Goal: Find specific page/section: Find specific page/section

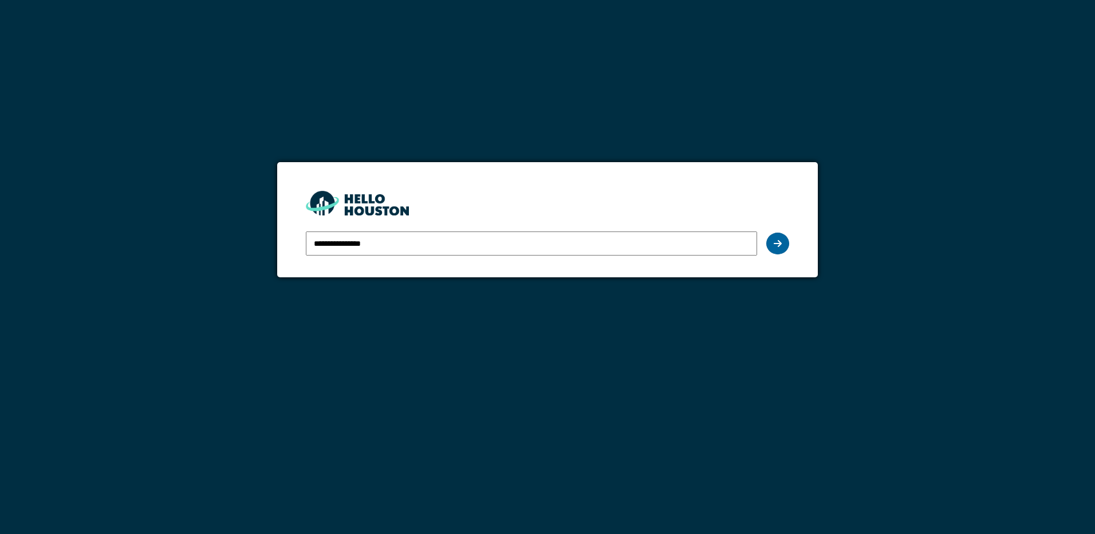
type input "**********"
click at [779, 242] on icon at bounding box center [778, 243] width 8 height 9
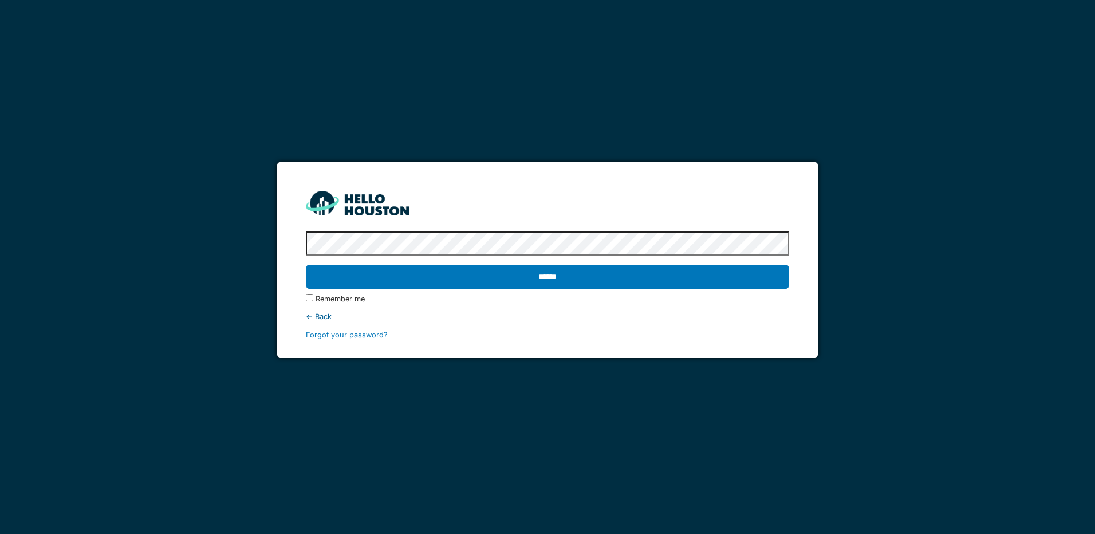
click at [306, 265] on input "******" at bounding box center [547, 277] width 483 height 24
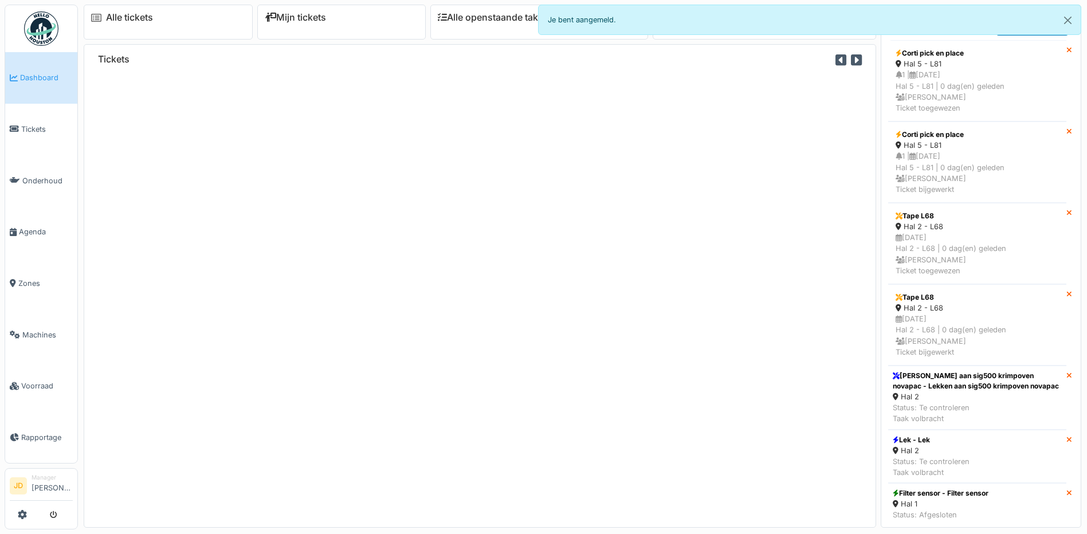
click at [28, 381] on span "Voorraad" at bounding box center [47, 385] width 52 height 11
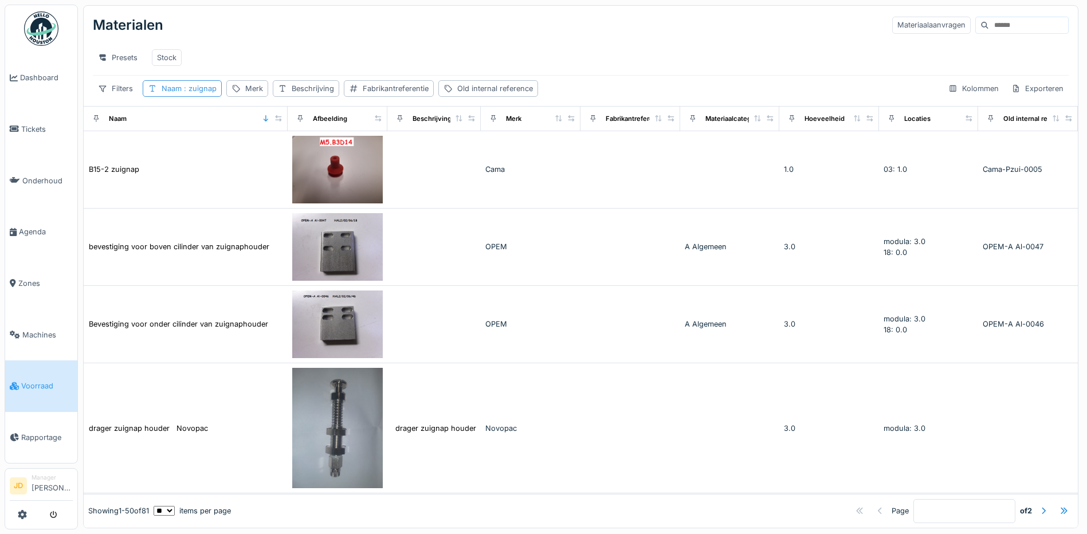
click at [199, 97] on div "Naam : zuignap" at bounding box center [182, 88] width 79 height 17
click at [255, 152] on icon at bounding box center [250, 151] width 9 height 7
click at [222, 152] on input "Naam" at bounding box center [206, 152] width 116 height 24
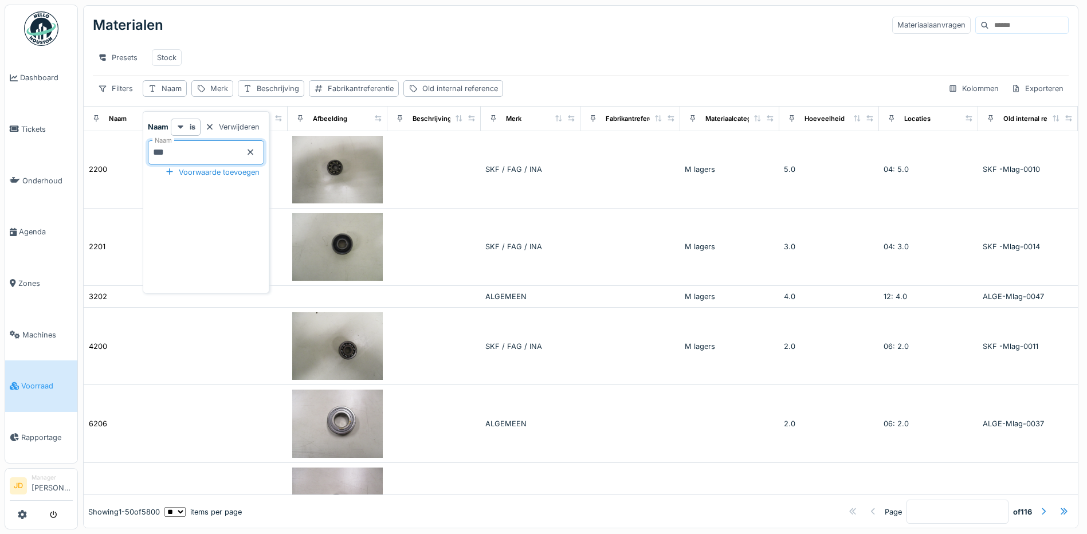
type input "****"
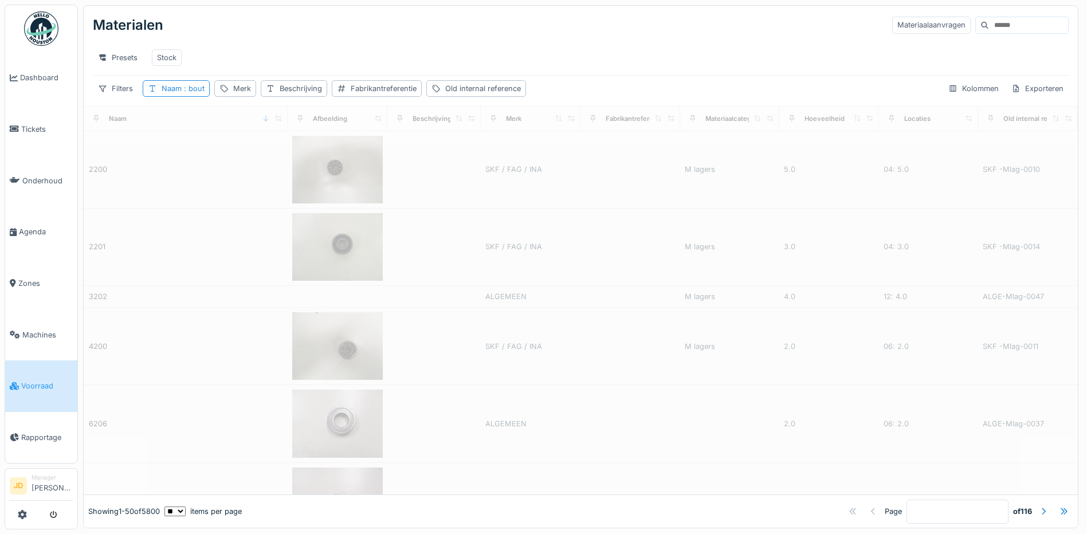
click at [554, 46] on div "Presets Stock" at bounding box center [581, 58] width 976 height 26
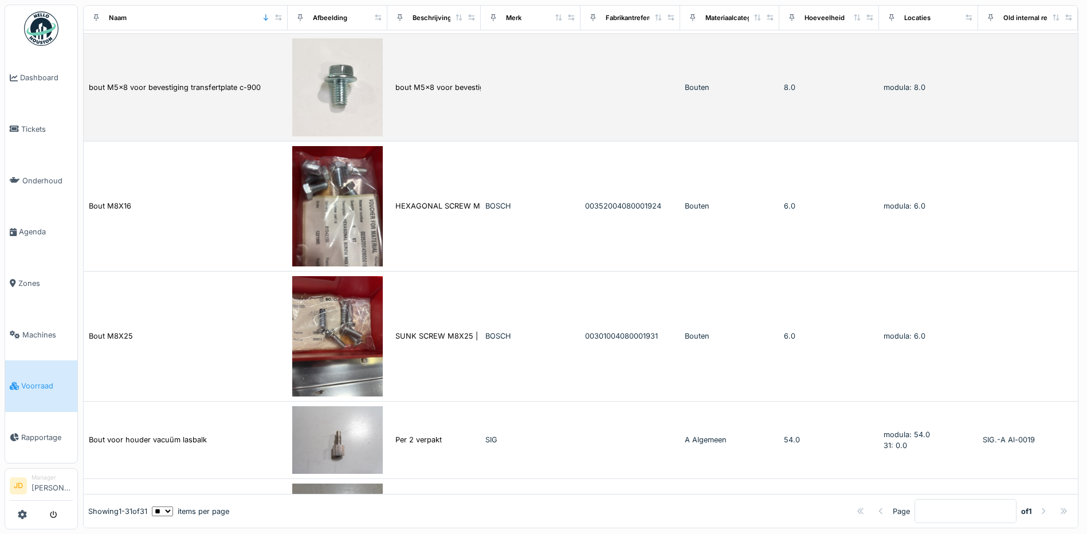
scroll to position [458, 0]
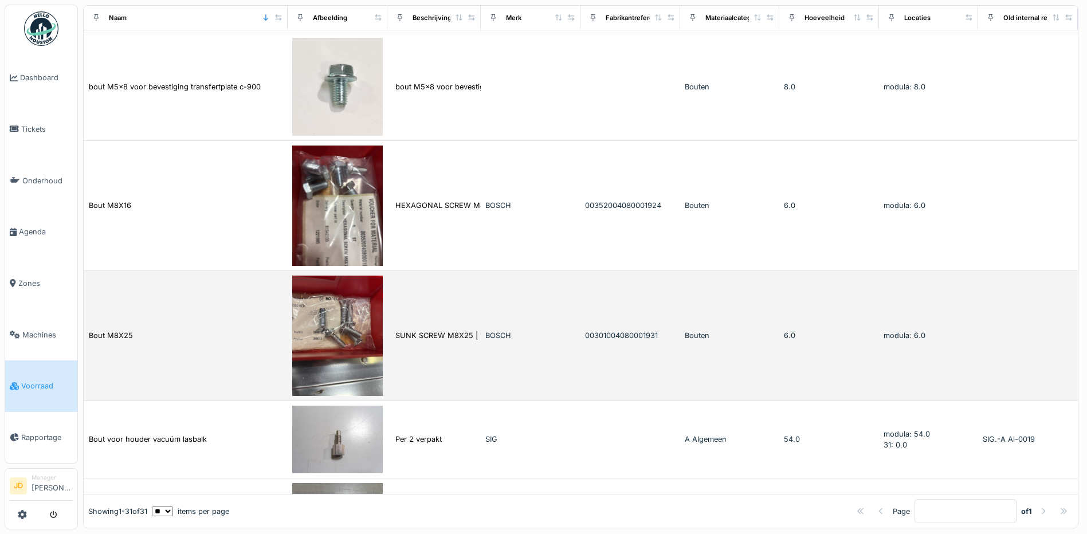
click at [356, 354] on img at bounding box center [337, 336] width 91 height 120
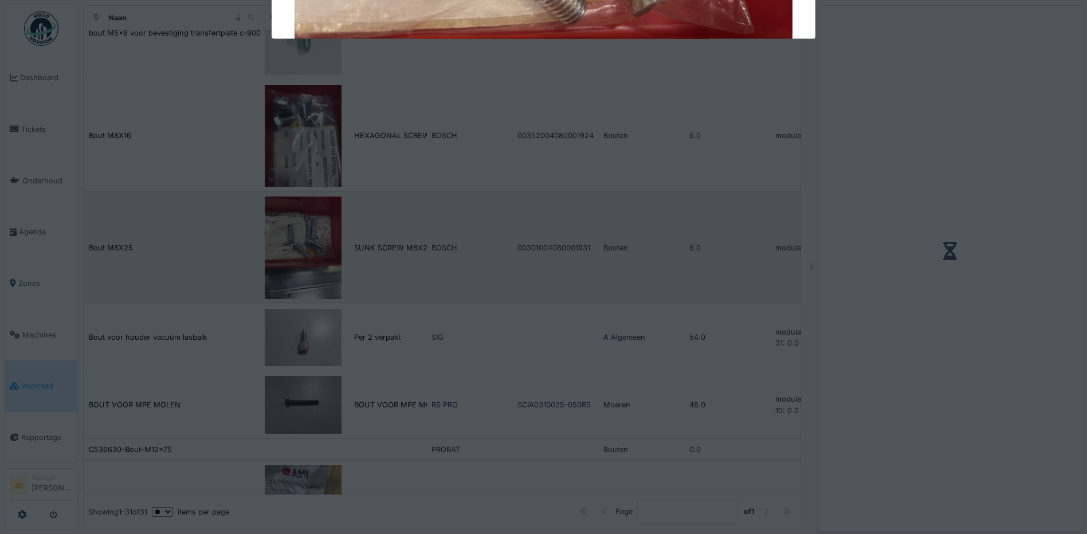
scroll to position [434, 0]
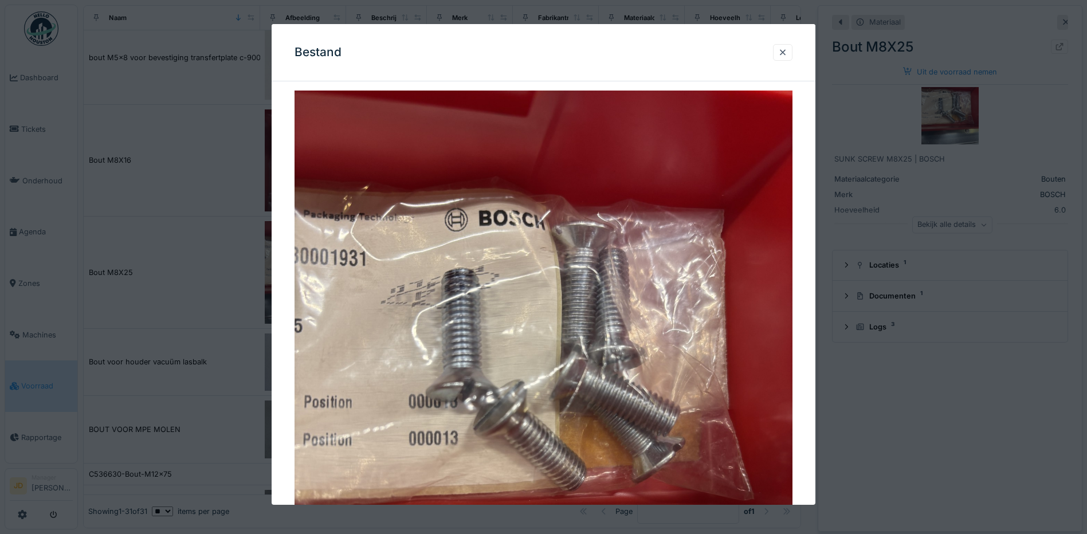
click at [854, 401] on div at bounding box center [543, 267] width 1087 height 534
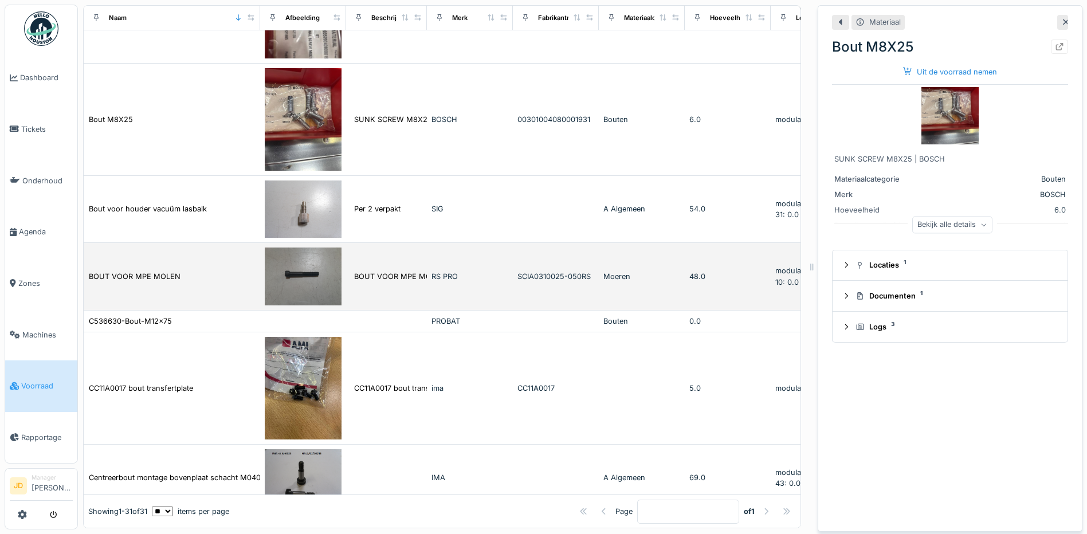
scroll to position [606, 0]
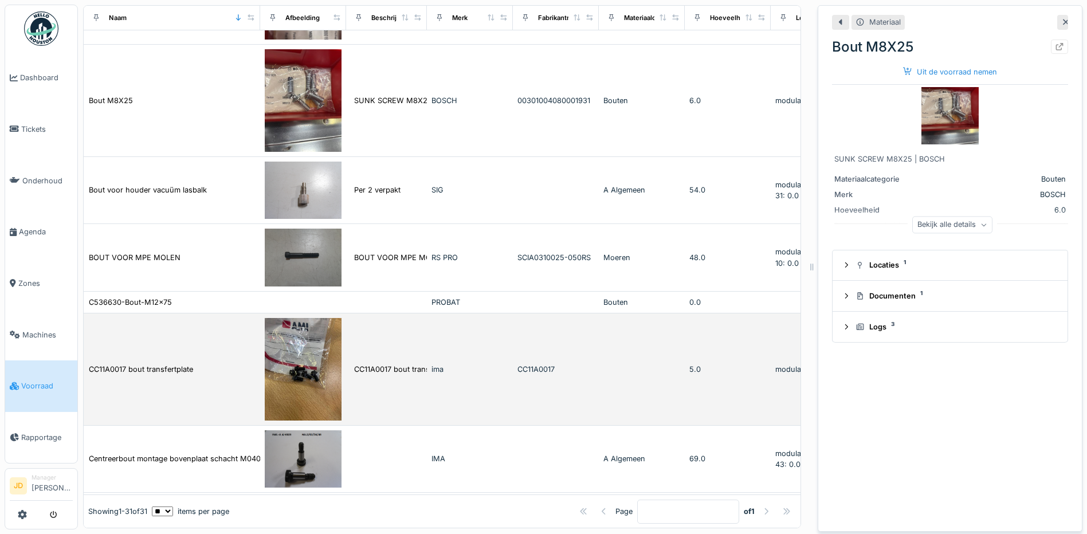
click at [315, 390] on img at bounding box center [303, 369] width 77 height 103
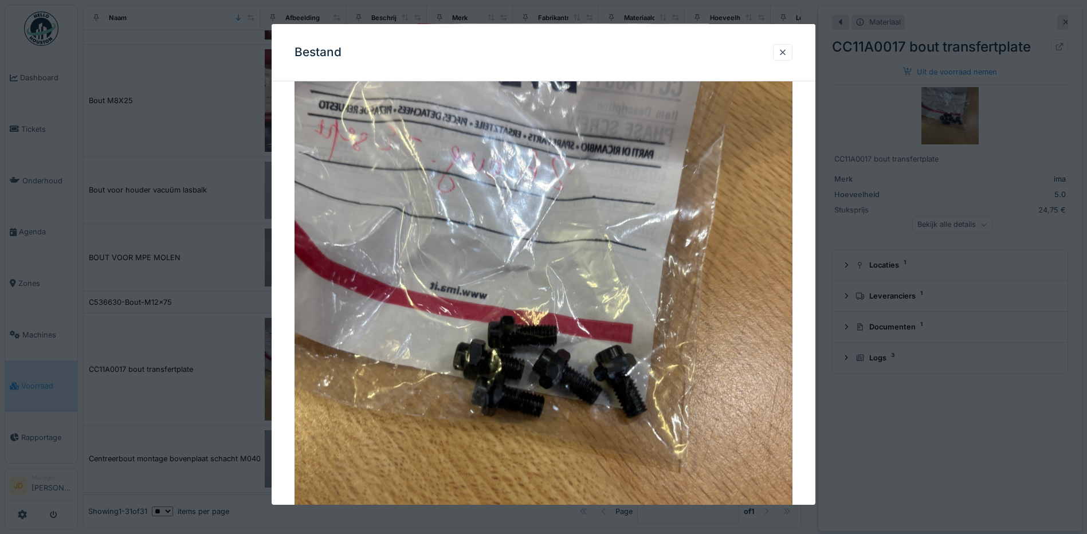
scroll to position [115, 0]
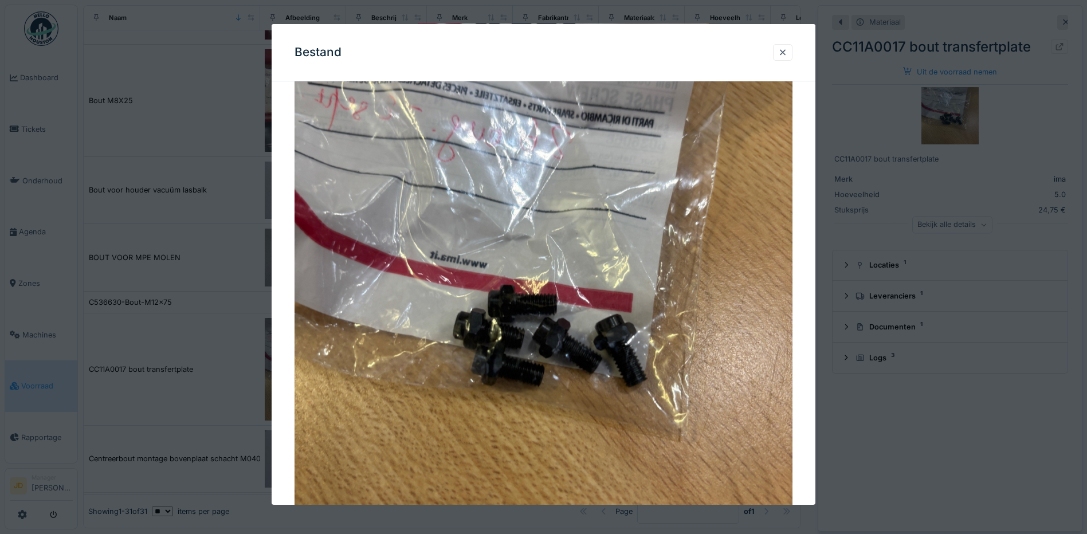
click at [883, 416] on div at bounding box center [543, 267] width 1087 height 534
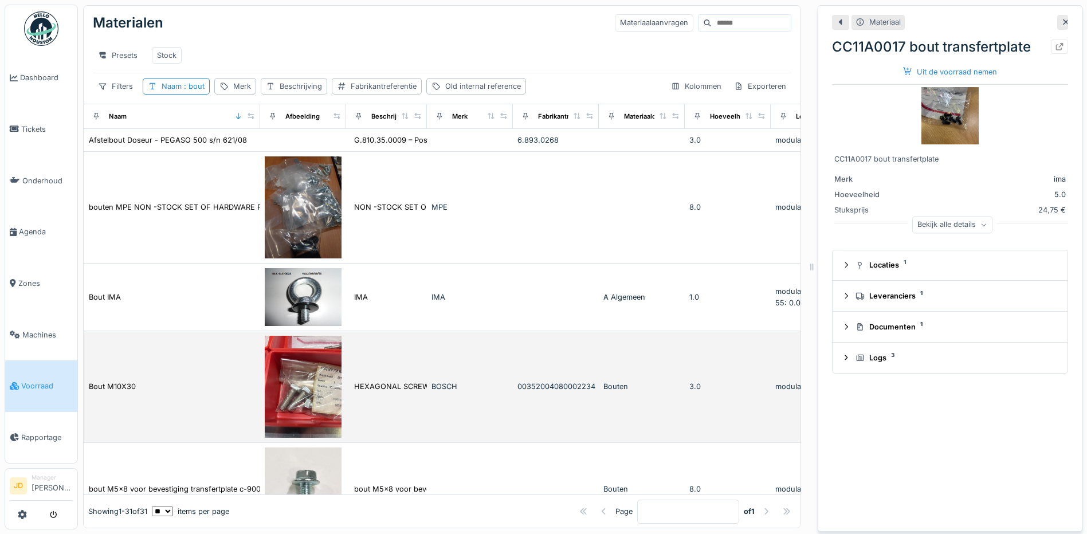
scroll to position [0, 0]
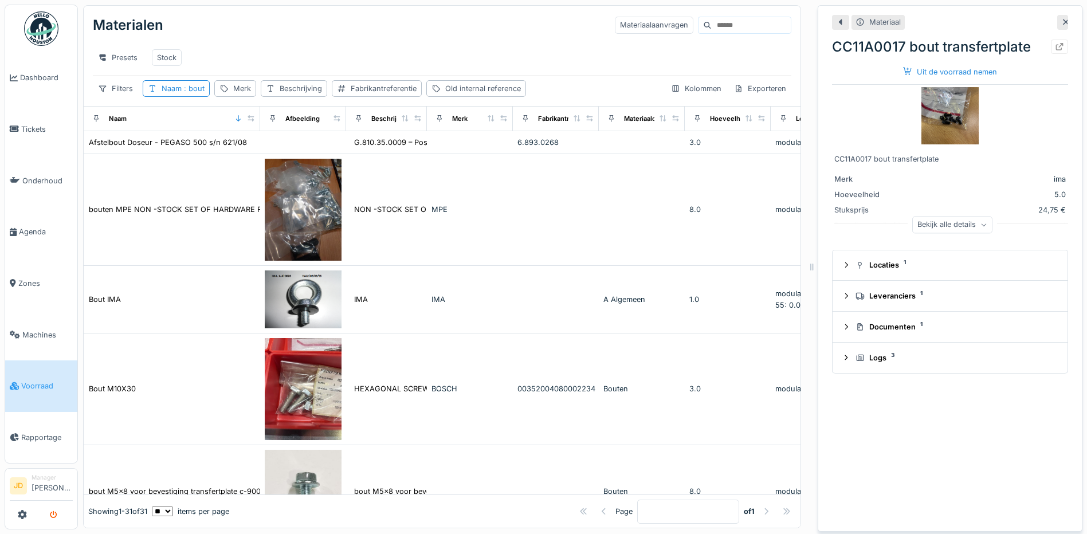
click at [55, 512] on icon "submit" at bounding box center [53, 515] width 7 height 7
